Goal: Transaction & Acquisition: Purchase product/service

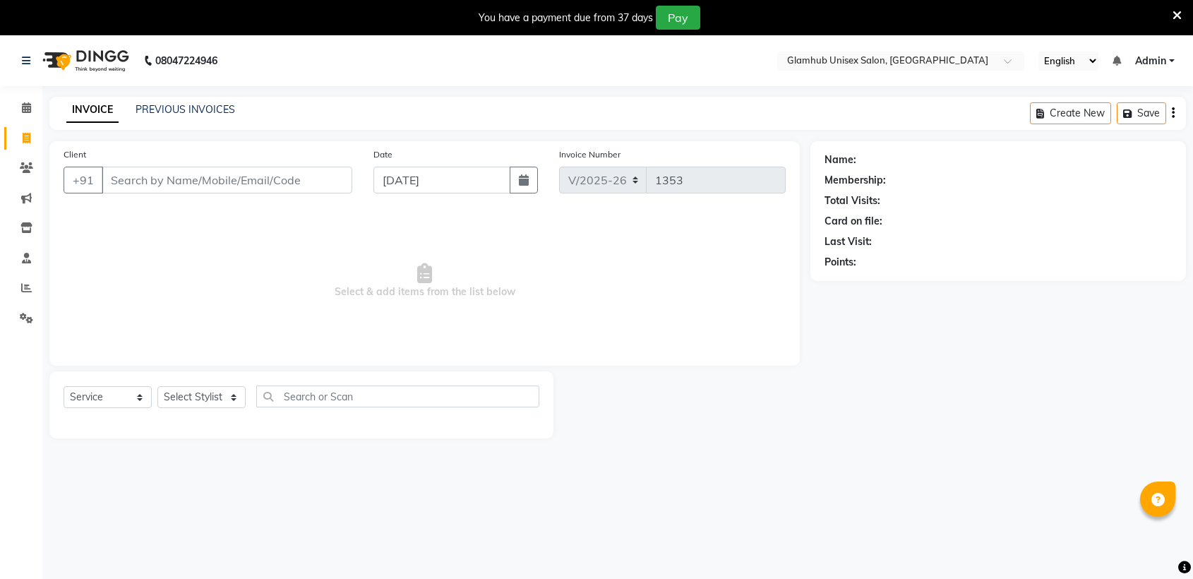
select select "7771"
select select "service"
click at [152, 186] on input "Client" at bounding box center [227, 180] width 251 height 27
type input "7"
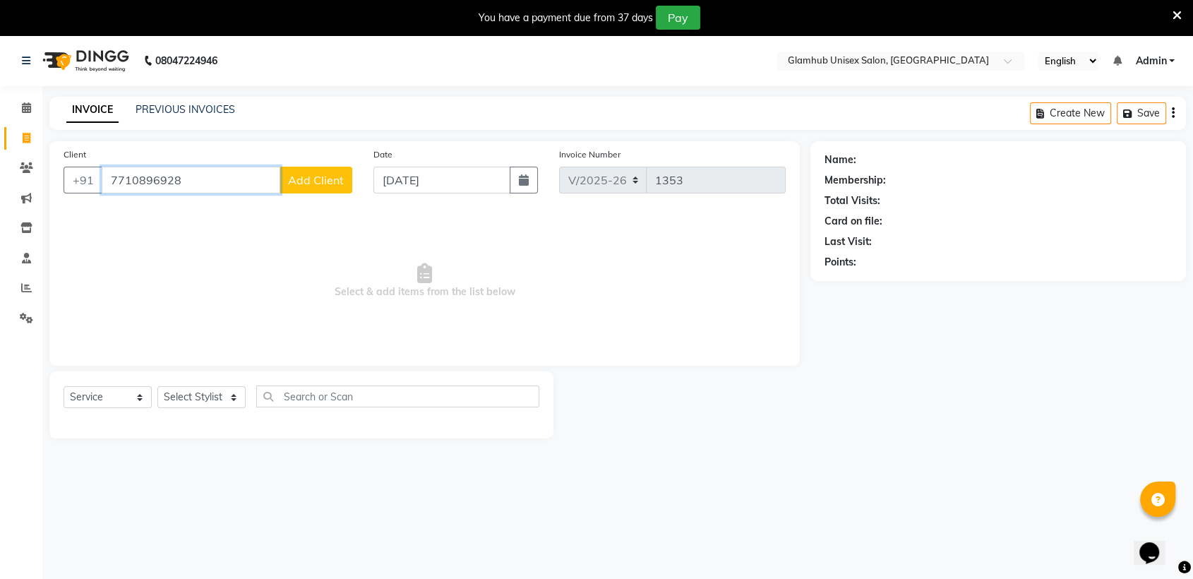
type input "7710896928"
click at [294, 174] on span "Add Client" at bounding box center [316, 180] width 56 height 14
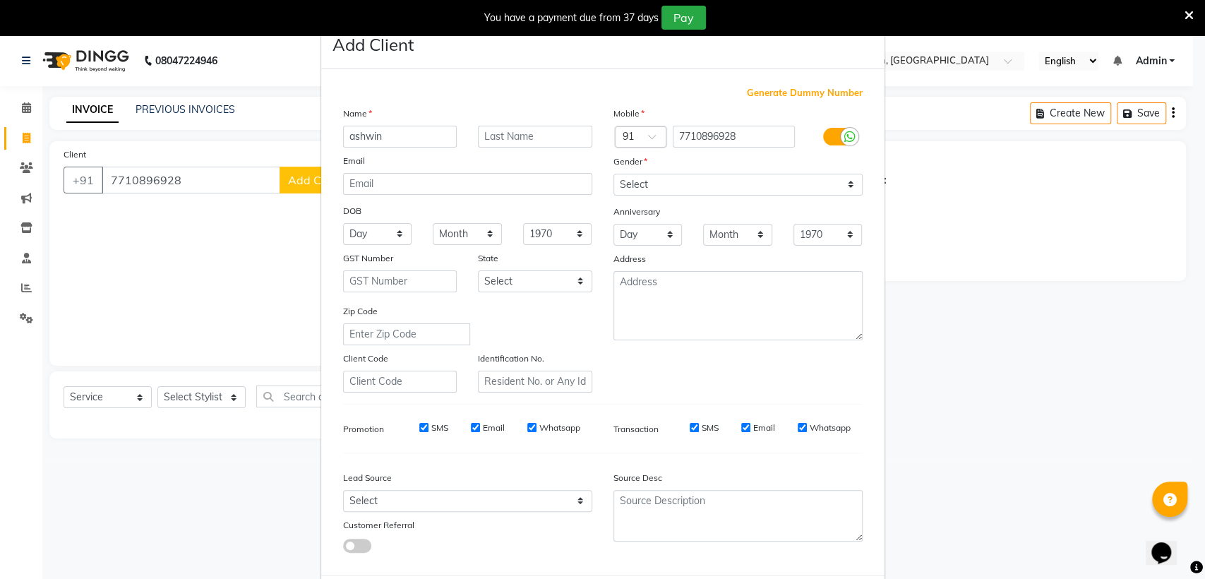
type input "ashwin"
click at [707, 180] on select "Select [DEMOGRAPHIC_DATA] [DEMOGRAPHIC_DATA] Other Prefer Not To Say" at bounding box center [737, 185] width 249 height 22
select select "[DEMOGRAPHIC_DATA]"
click at [613, 174] on select "Select [DEMOGRAPHIC_DATA] [DEMOGRAPHIC_DATA] Other Prefer Not To Say" at bounding box center [737, 185] width 249 height 22
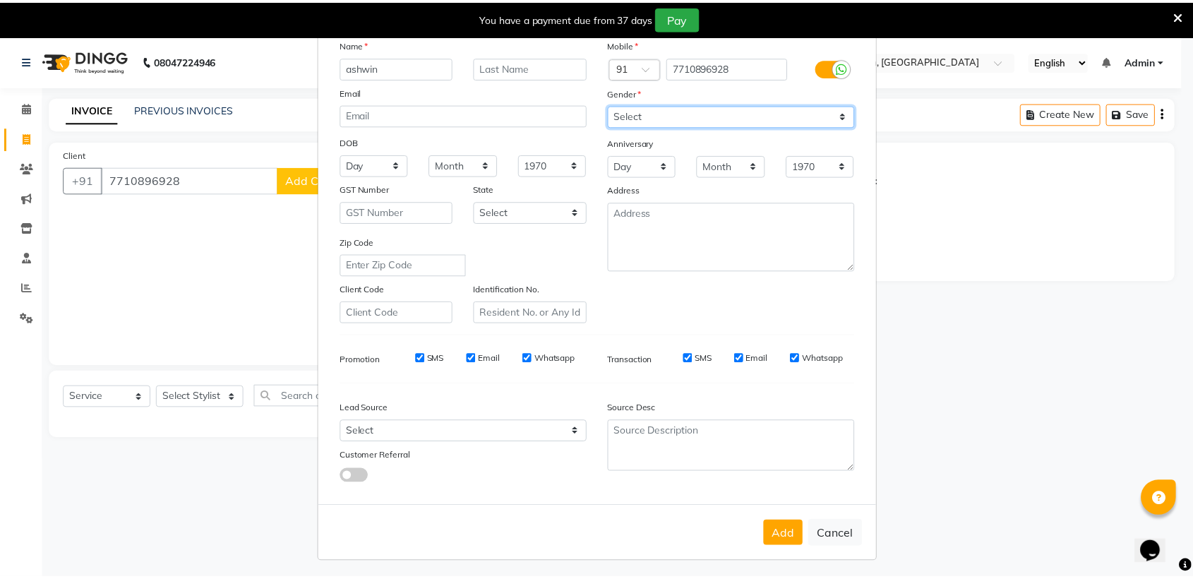
scroll to position [70, 0]
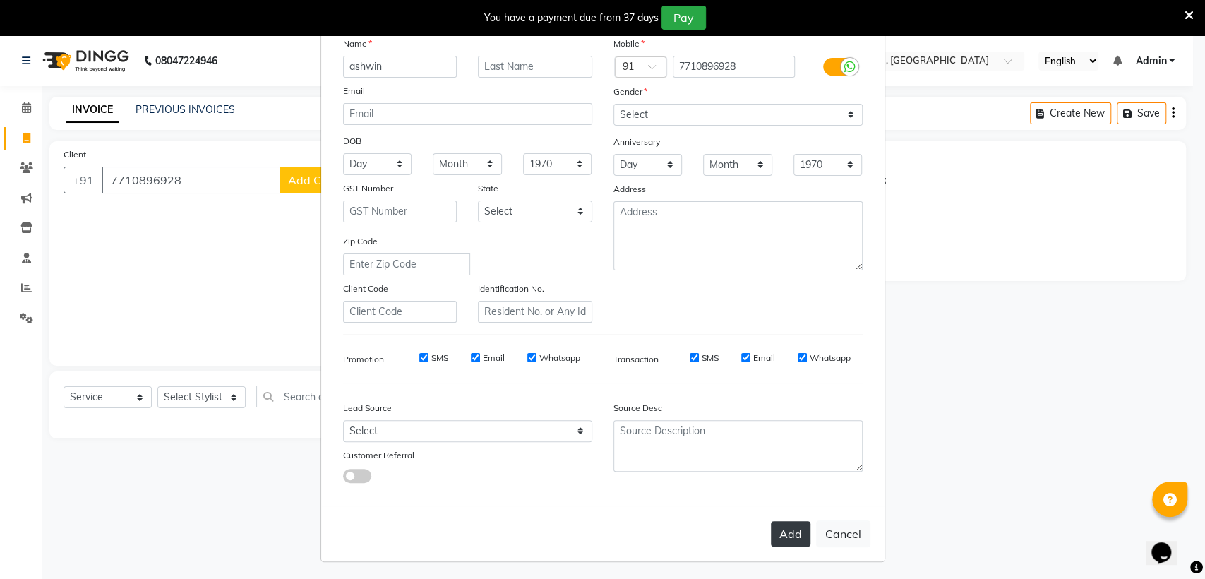
click at [787, 530] on button "Add" at bounding box center [791, 533] width 40 height 25
select select
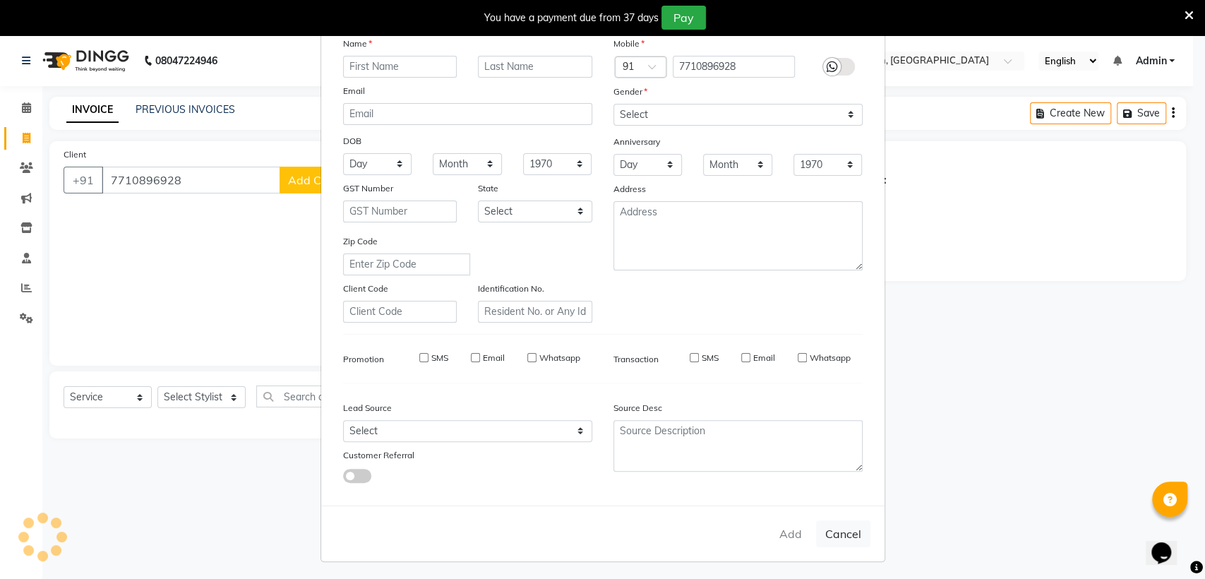
select select
checkbox input "false"
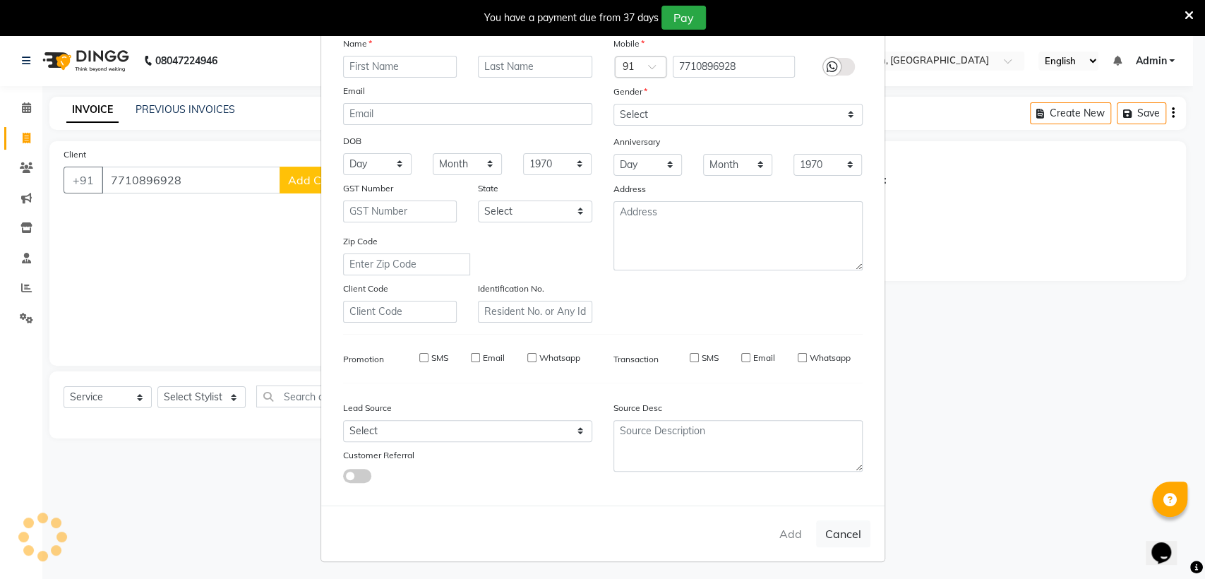
checkbox input "false"
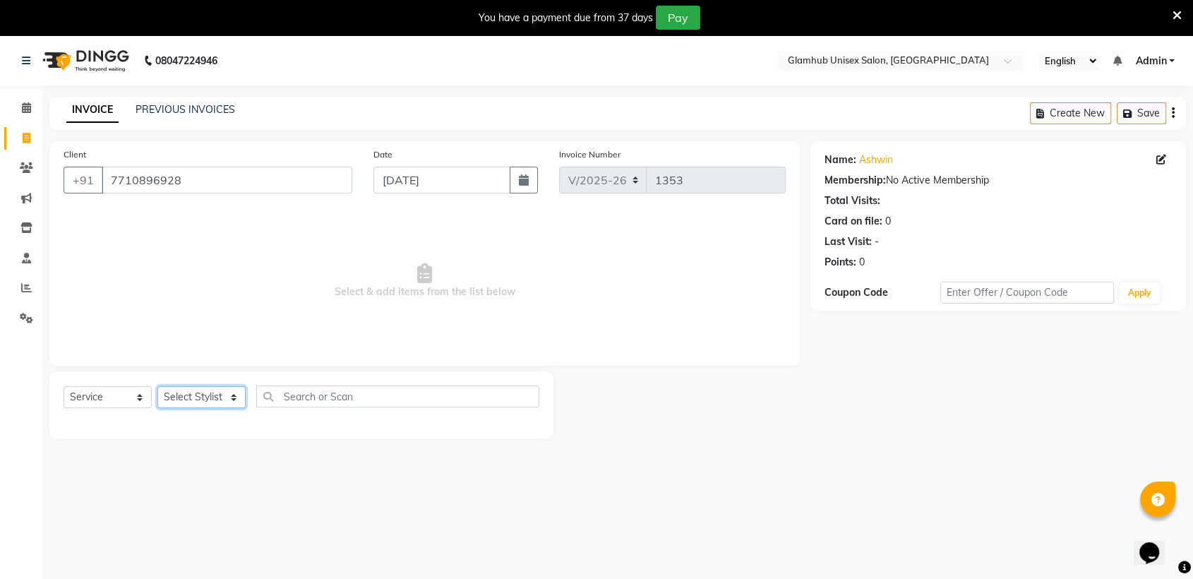
click at [191, 392] on select "Select Stylist [PERSON_NAME] [PERSON_NAME] [PERSON_NAME] radha [PERSON_NAME] [P…" at bounding box center [201, 397] width 88 height 22
select select "84045"
click at [157, 386] on select "Select Stylist [PERSON_NAME] [PERSON_NAME] [PERSON_NAME] radha [PERSON_NAME] [P…" at bounding box center [201, 397] width 88 height 22
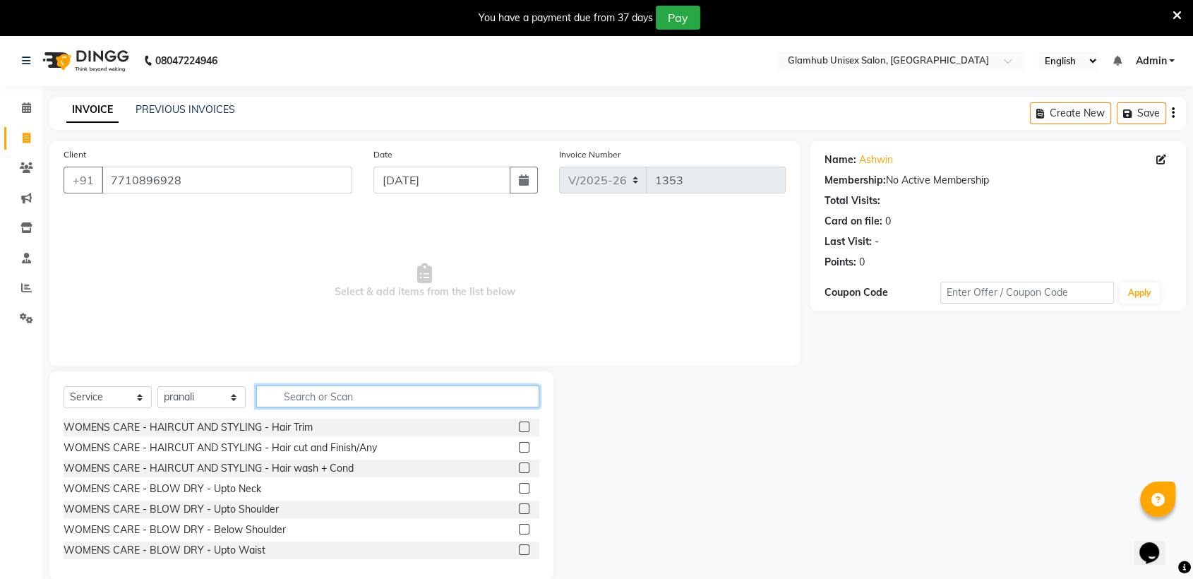
click at [350, 393] on input "text" at bounding box center [397, 396] width 283 height 22
type input "f"
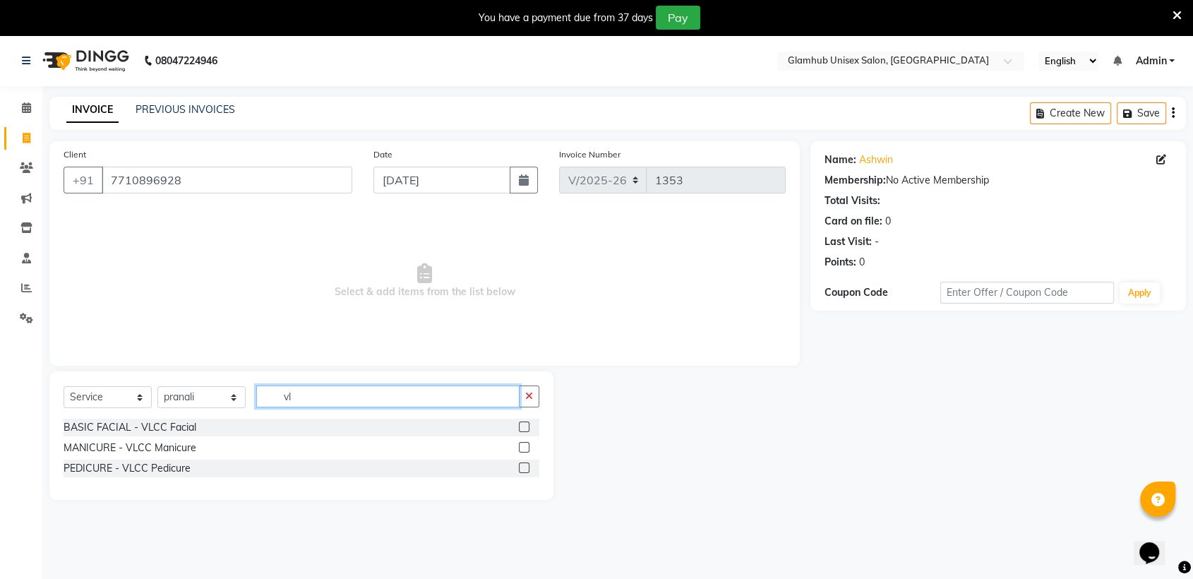
type input "vl"
click at [527, 424] on label at bounding box center [524, 426] width 11 height 11
click at [527, 424] on input "checkbox" at bounding box center [523, 427] width 9 height 9
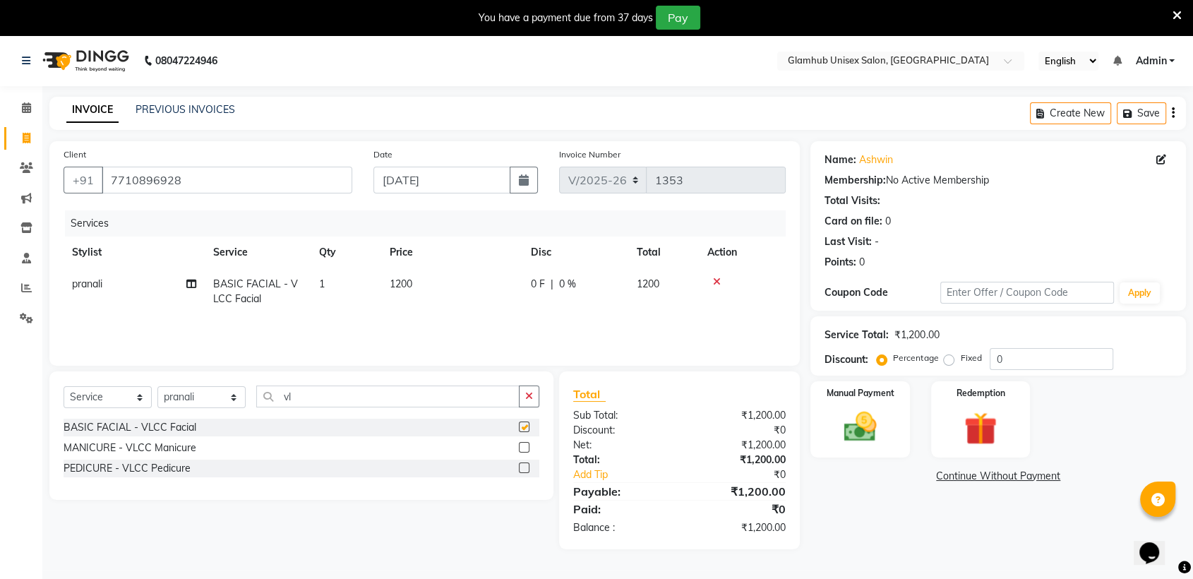
checkbox input "false"
click at [407, 282] on span "1200" at bounding box center [401, 283] width 23 height 13
select select "84045"
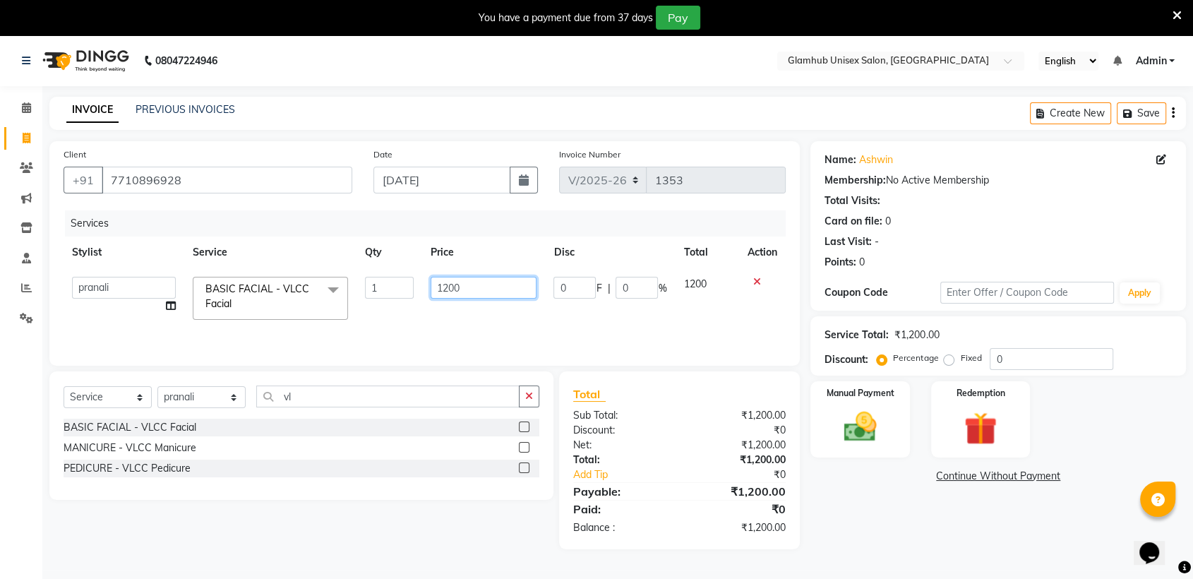
click at [496, 296] on input "1200" at bounding box center [484, 288] width 107 height 22
type input "1"
click at [752, 280] on div at bounding box center [762, 282] width 30 height 10
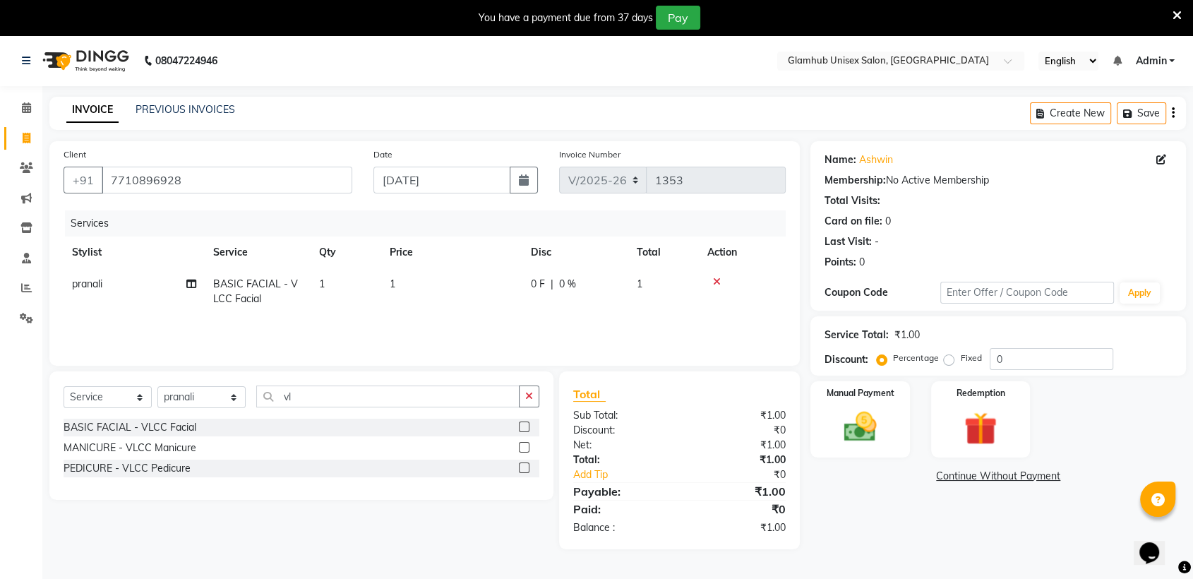
click at [715, 283] on icon at bounding box center [717, 282] width 8 height 10
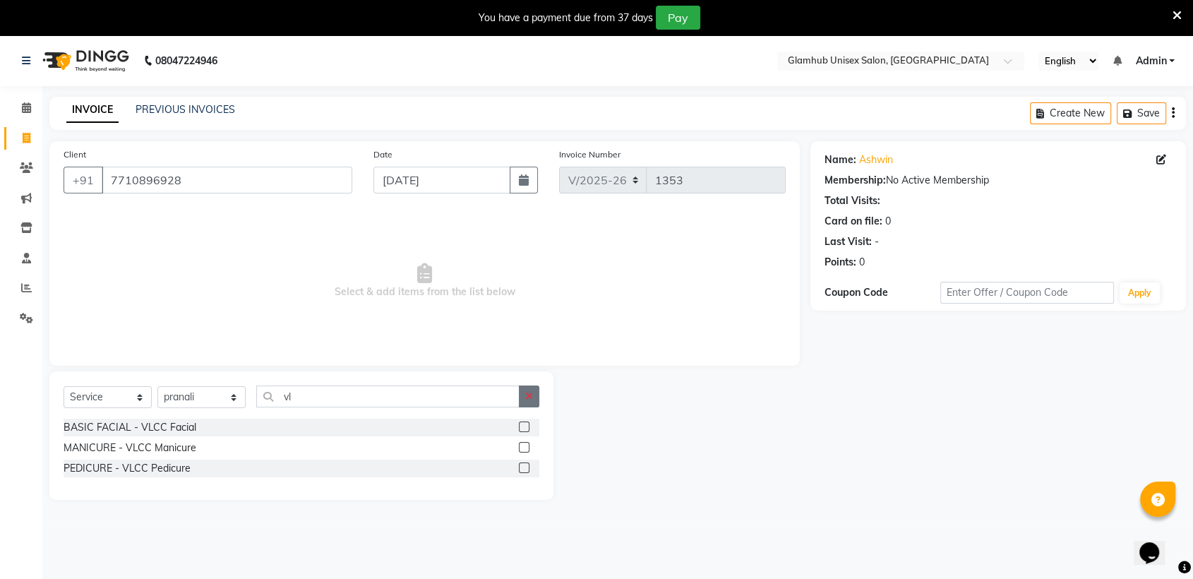
click at [529, 402] on button "button" at bounding box center [529, 396] width 20 height 22
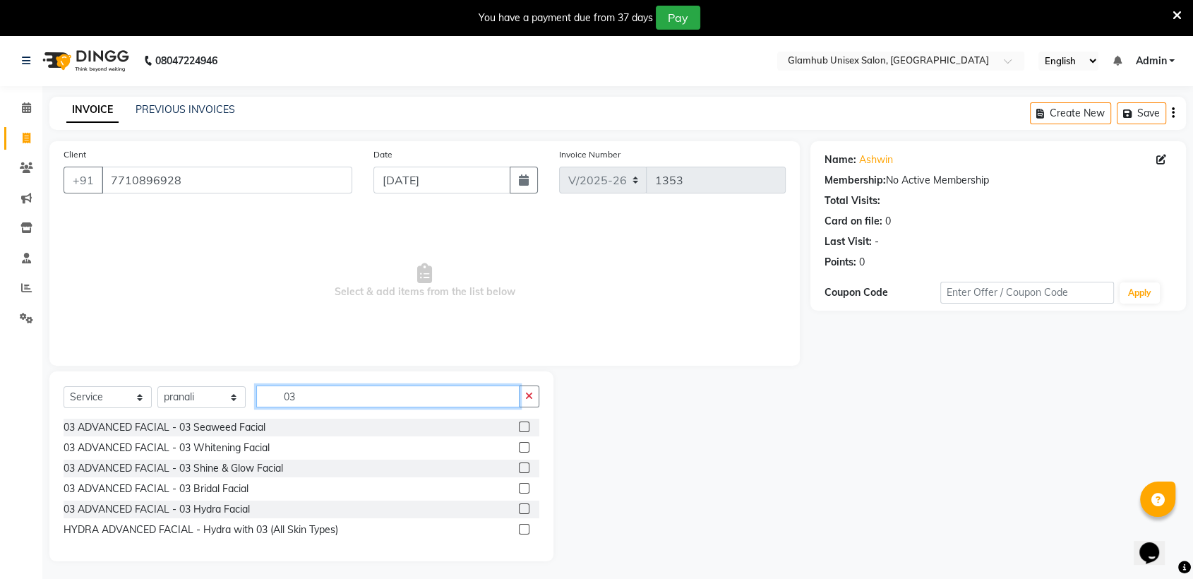
type input "03"
click at [524, 446] on label at bounding box center [524, 447] width 11 height 11
click at [524, 446] on input "checkbox" at bounding box center [523, 447] width 9 height 9
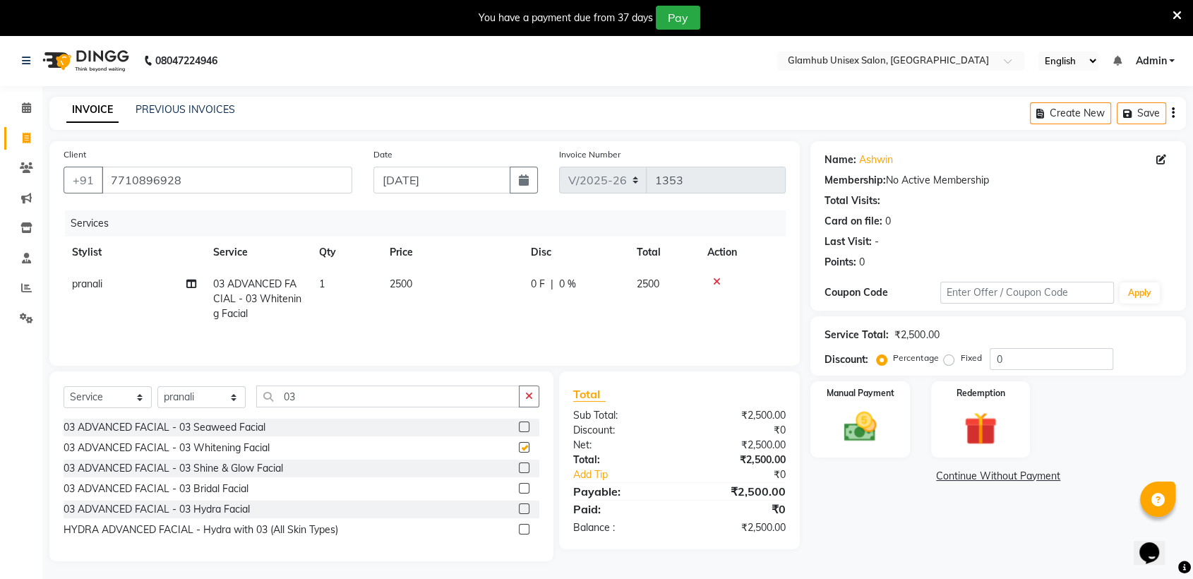
checkbox input "false"
click at [862, 421] on img at bounding box center [859, 427] width 55 height 40
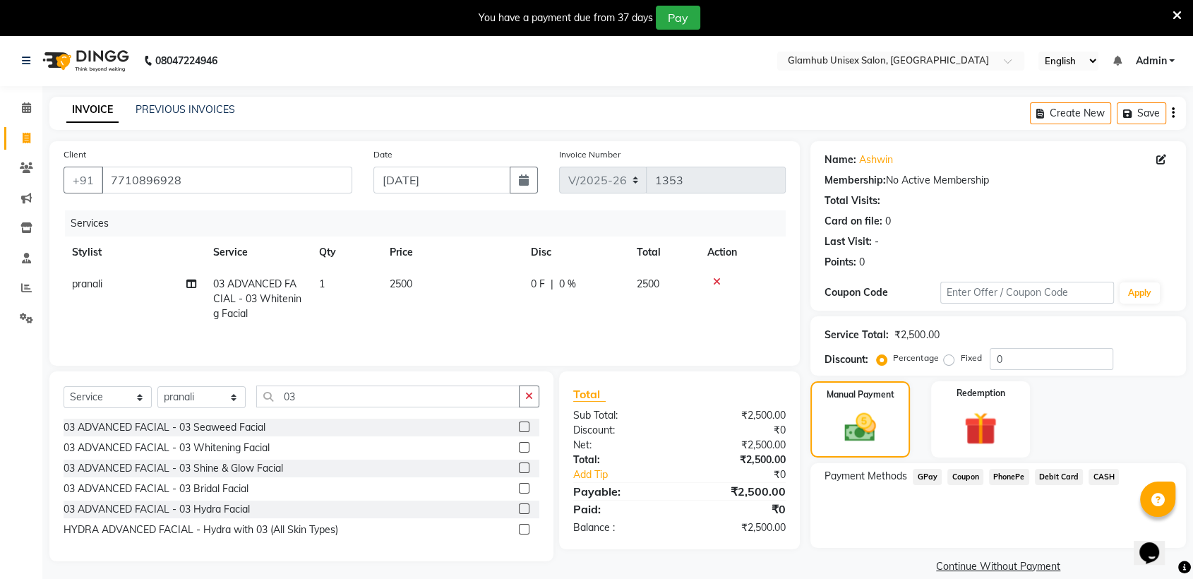
click at [1100, 474] on span "CASH" at bounding box center [1103, 477] width 30 height 16
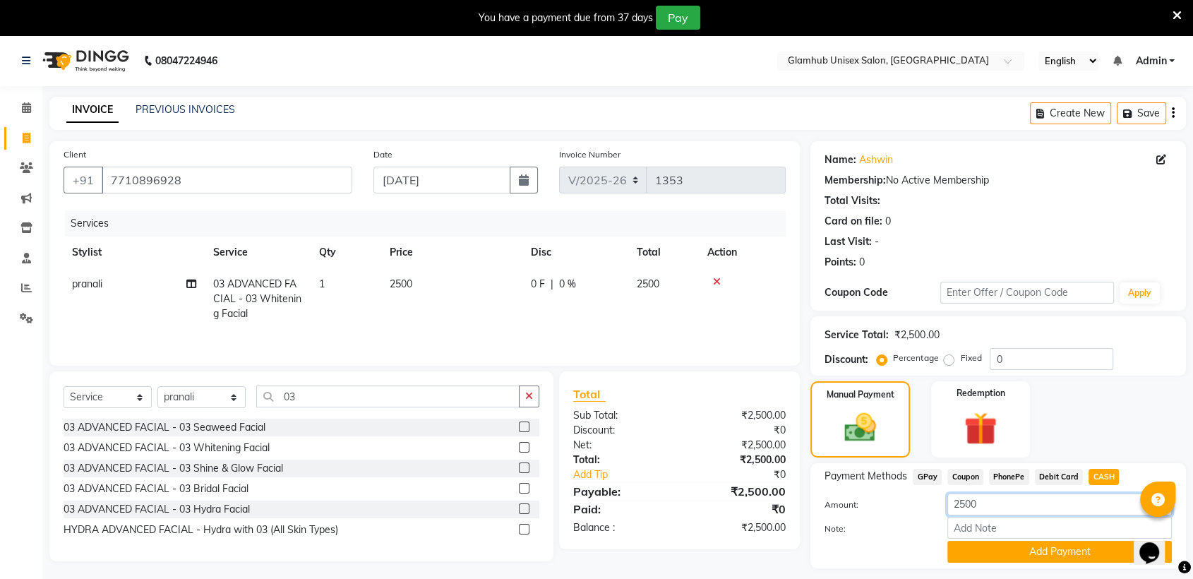
click at [1043, 506] on input "2500" at bounding box center [1059, 504] width 224 height 22
type input "2000"
click at [1022, 546] on button "Add Payment" at bounding box center [1059, 552] width 224 height 22
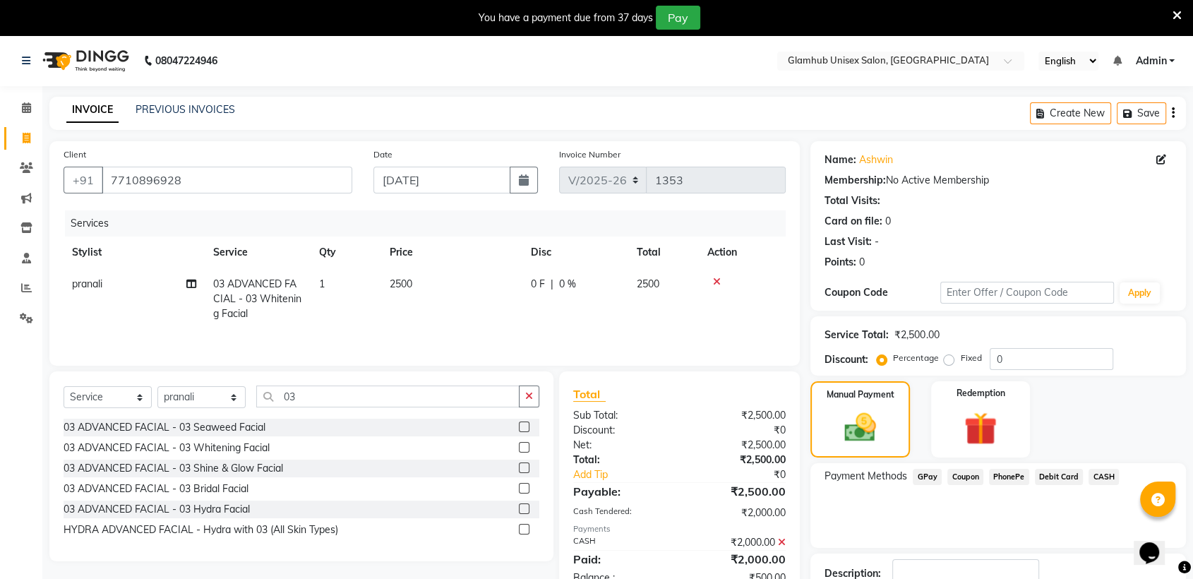
click at [928, 472] on span "GPay" at bounding box center [927, 477] width 29 height 16
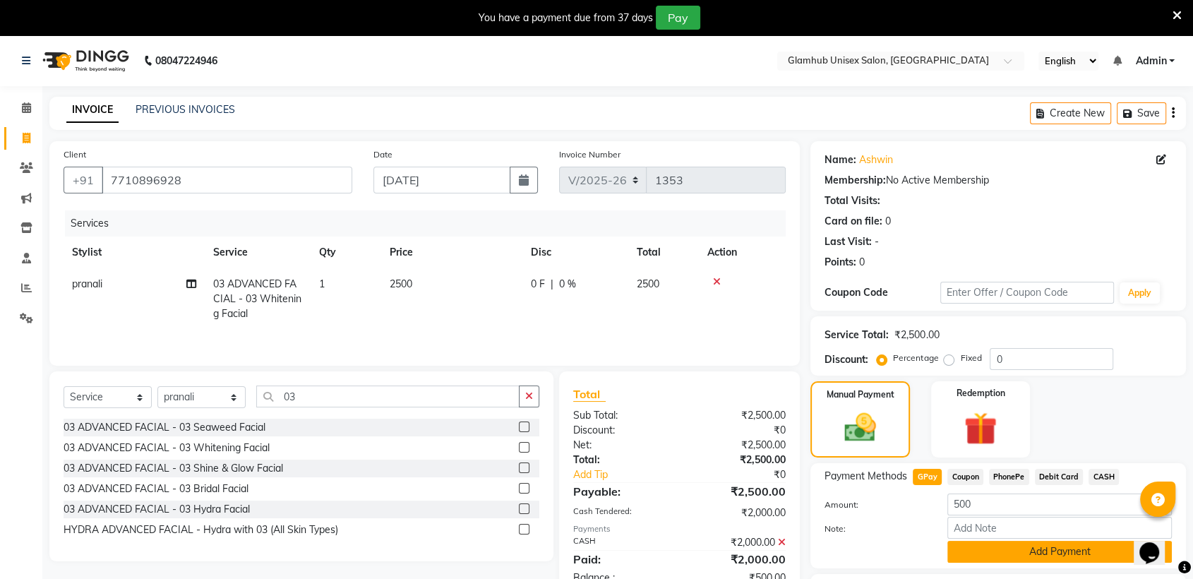
click at [1031, 546] on button "Add Payment" at bounding box center [1059, 552] width 224 height 22
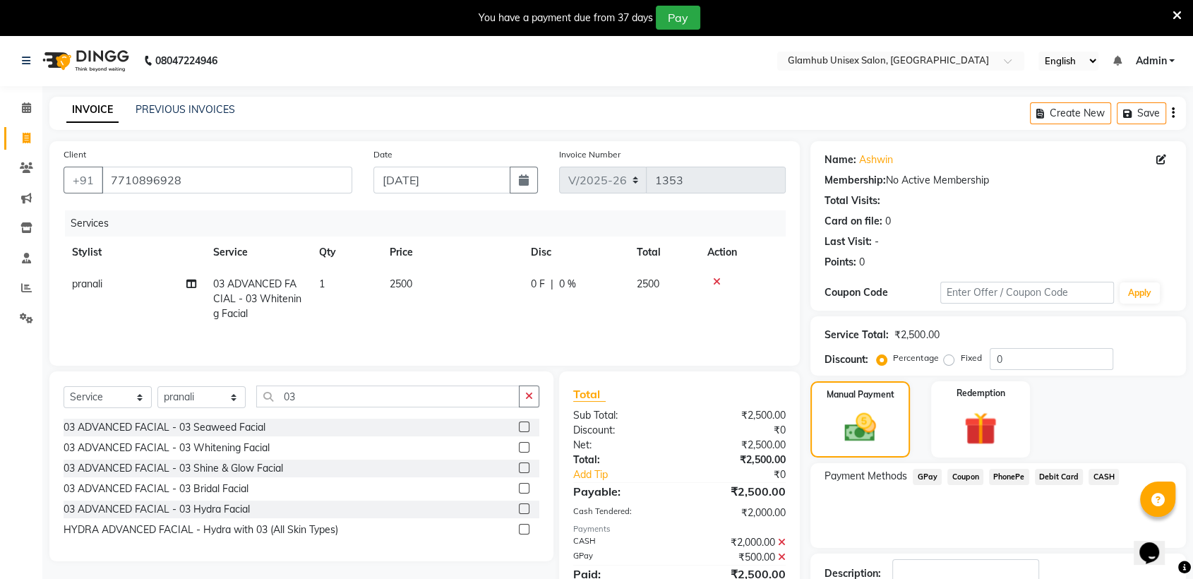
scroll to position [98, 0]
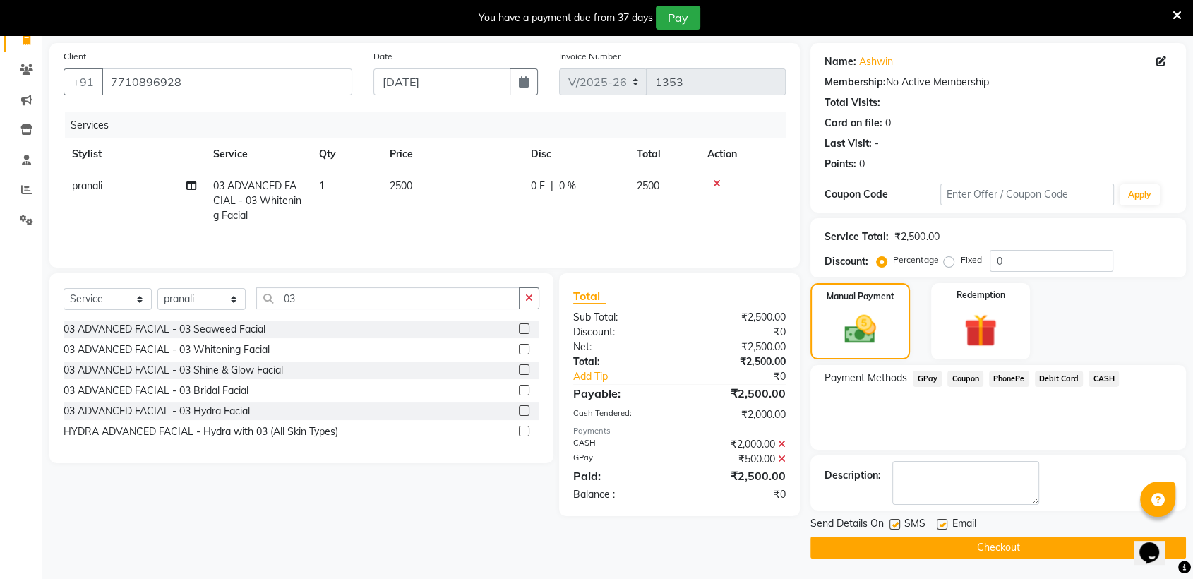
click at [1031, 546] on button "Checkout" at bounding box center [998, 547] width 376 height 22
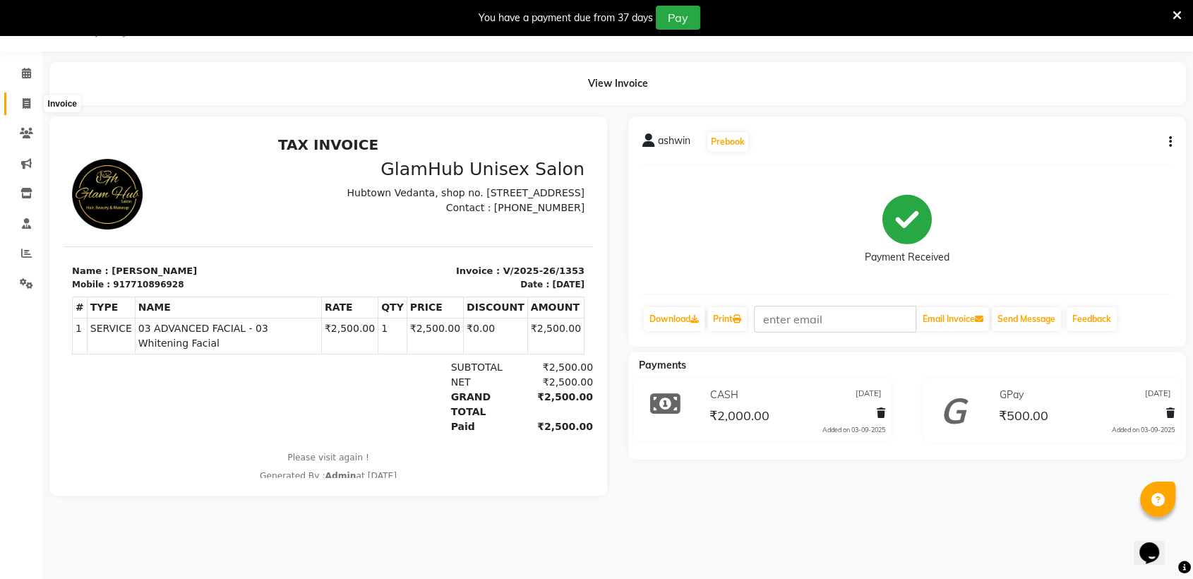
click at [24, 100] on icon at bounding box center [27, 103] width 8 height 11
select select "7771"
select select "service"
